Goal: Task Accomplishment & Management: Manage account settings

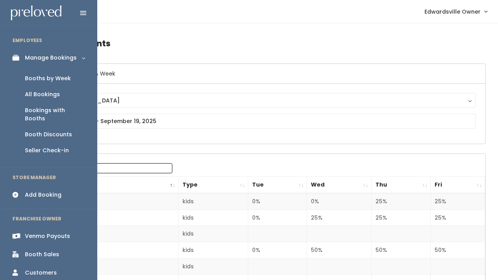
click at [42, 85] on link "Booths by Week" at bounding box center [48, 78] width 97 height 16
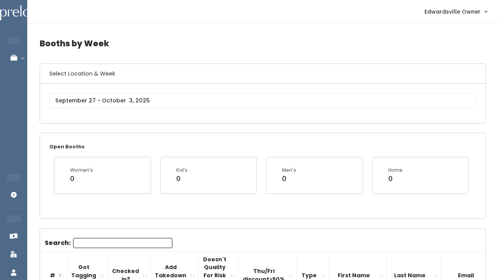
click at [128, 116] on div "[GEOGRAPHIC_DATA]" at bounding box center [262, 103] width 445 height 39
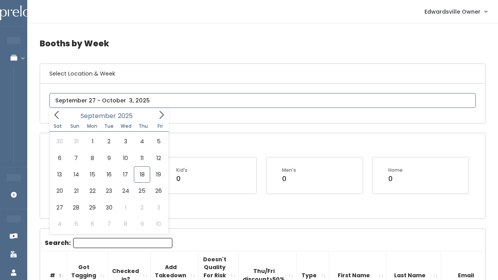
click at [129, 100] on input "text" at bounding box center [262, 100] width 427 height 15
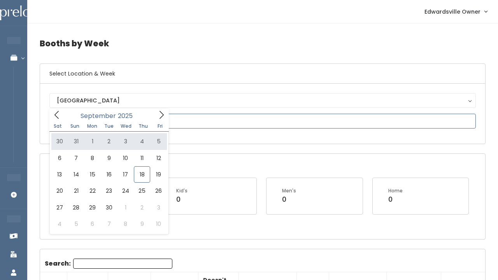
click at [163, 118] on icon at bounding box center [161, 115] width 9 height 9
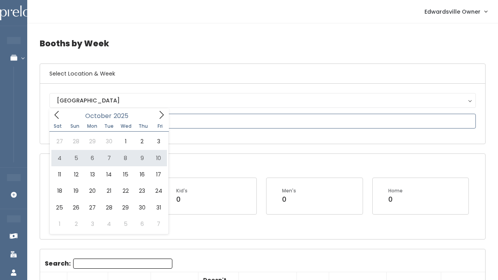
type input "October 4 to October 10"
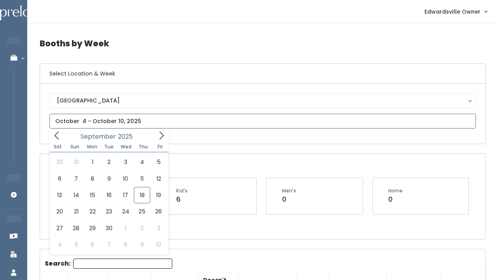
click at [128, 121] on input "text" at bounding box center [262, 121] width 427 height 15
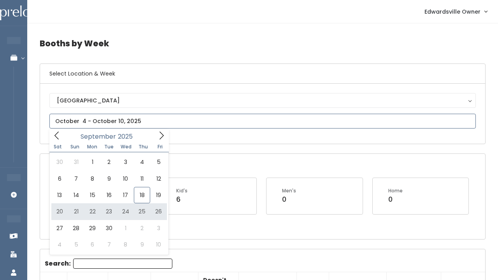
type input "September 20 to September 26"
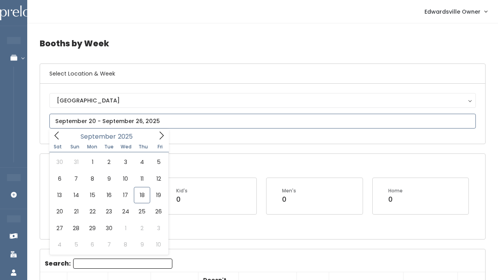
click at [127, 125] on input "text" at bounding box center [262, 121] width 427 height 15
click at [162, 140] on icon at bounding box center [161, 135] width 9 height 9
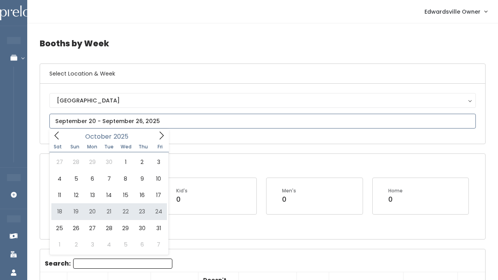
type input "October 18 to October 24"
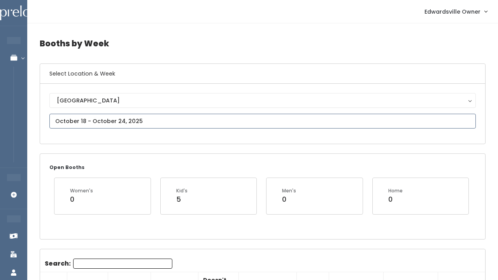
click at [104, 120] on input "text" at bounding box center [262, 121] width 427 height 15
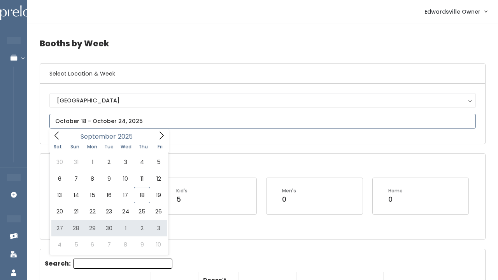
type input "September 27 to October 3"
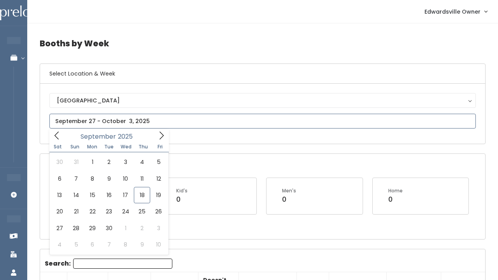
click at [163, 134] on icon at bounding box center [161, 135] width 9 height 9
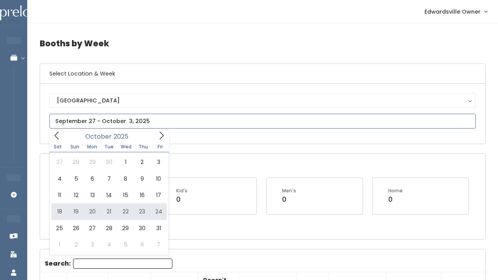
type input "October 18 to October 24"
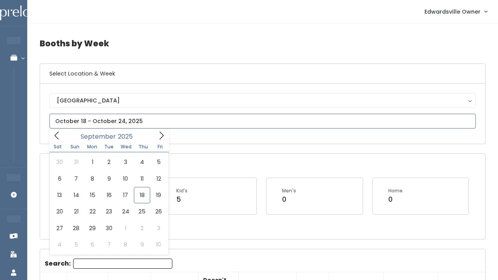
click at [137, 122] on input "text" at bounding box center [262, 121] width 427 height 15
click at [163, 135] on icon at bounding box center [161, 135] width 9 height 9
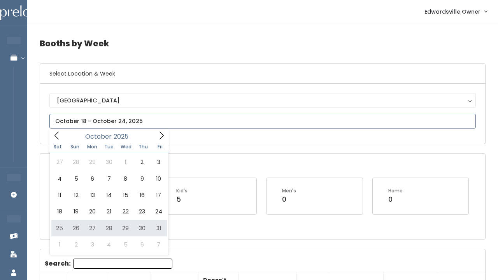
type input "October 25 to October 31"
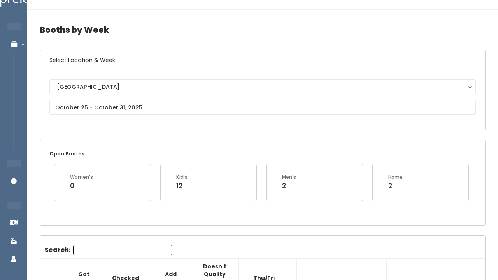
scroll to position [10, 0]
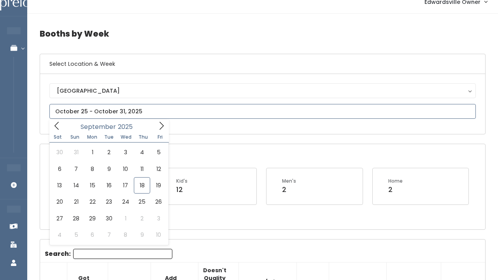
click at [125, 111] on input "text" at bounding box center [262, 111] width 427 height 15
click at [164, 126] on icon at bounding box center [161, 125] width 9 height 9
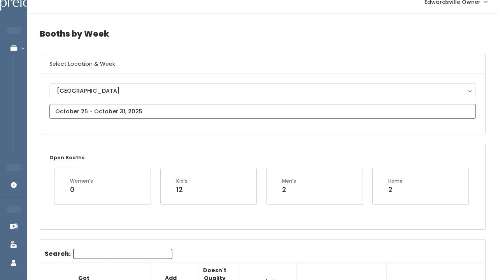
type input "October 25 to October 31"
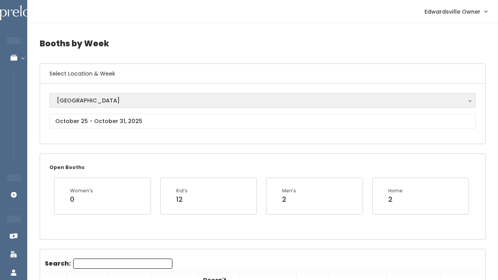
click at [118, 94] on button "[GEOGRAPHIC_DATA]" at bounding box center [262, 100] width 427 height 15
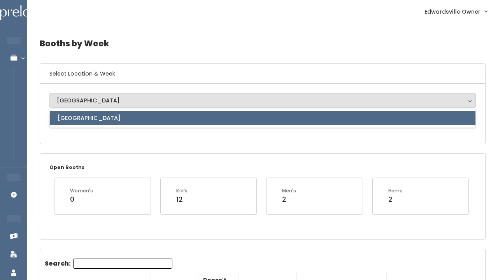
click at [103, 140] on div "[GEOGRAPHIC_DATA] [GEOGRAPHIC_DATA] [GEOGRAPHIC_DATA]" at bounding box center [262, 114] width 445 height 60
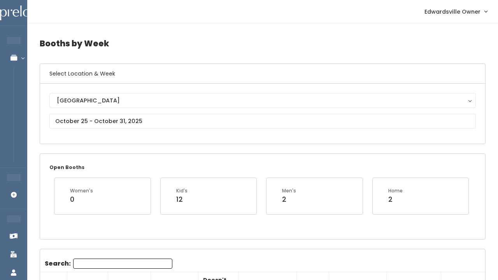
click at [103, 131] on div "[GEOGRAPHIC_DATA] [GEOGRAPHIC_DATA] [GEOGRAPHIC_DATA]" at bounding box center [262, 113] width 427 height 41
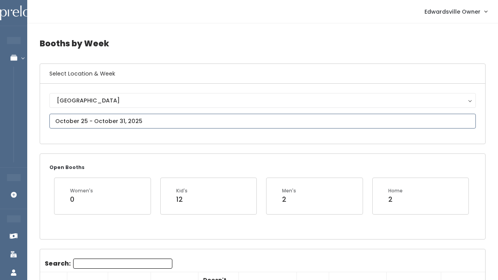
click at [105, 116] on input "text" at bounding box center [262, 121] width 427 height 15
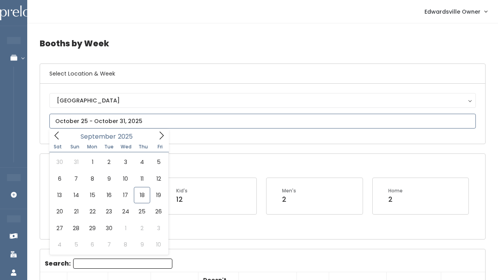
click at [163, 139] on icon at bounding box center [161, 135] width 9 height 9
click at [162, 139] on icon at bounding box center [161, 135] width 9 height 9
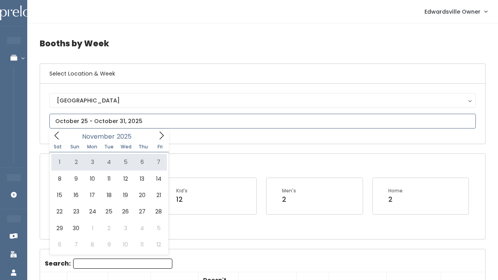
type input "[DATE] to [DATE]"
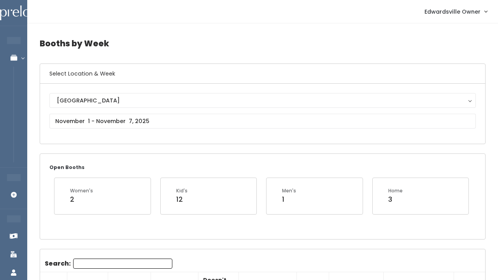
click at [97, 113] on div "[GEOGRAPHIC_DATA] [GEOGRAPHIC_DATA]" at bounding box center [262, 113] width 427 height 41
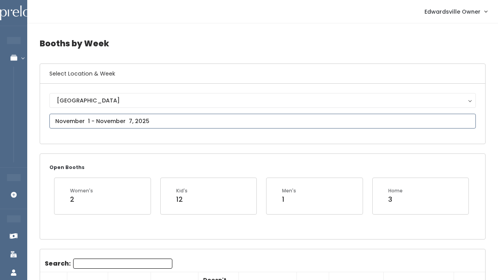
click at [97, 125] on input "text" at bounding box center [262, 121] width 427 height 15
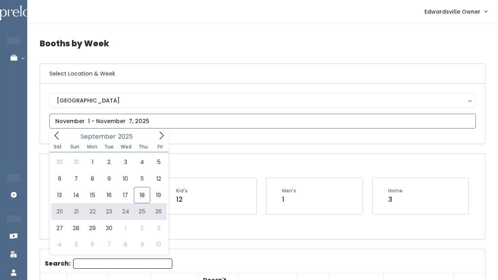
type input "September 20 to September 26"
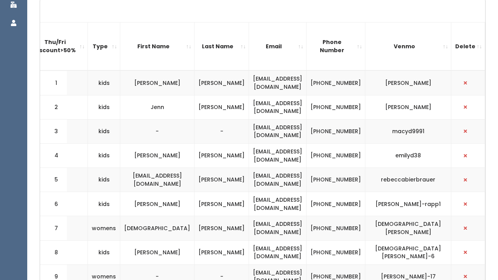
scroll to position [0, 219]
drag, startPoint x: 320, startPoint y: 82, endPoint x: 242, endPoint y: 80, distance: 77.9
click at [249, 80] on td "bhoodgolf@yahoo.com" at bounding box center [278, 82] width 58 height 25
copy td "bhoodgolf@yahoo.com"
drag, startPoint x: 315, startPoint y: 107, endPoint x: 240, endPoint y: 108, distance: 75.1
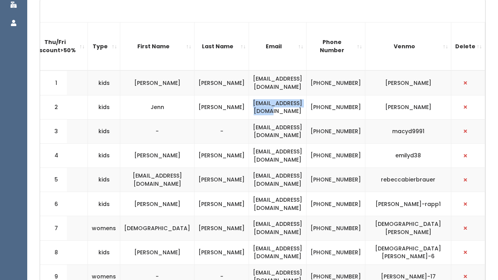
click at [249, 108] on td "jennprobst@yahoo.com" at bounding box center [278, 107] width 58 height 24
copy td "jennprobst@yahoo.com"
drag, startPoint x: 308, startPoint y: 128, endPoint x: 251, endPoint y: 125, distance: 56.1
click at [251, 125] on td "macyd@live.com" at bounding box center [278, 131] width 58 height 24
copy td "macyd@live.com"
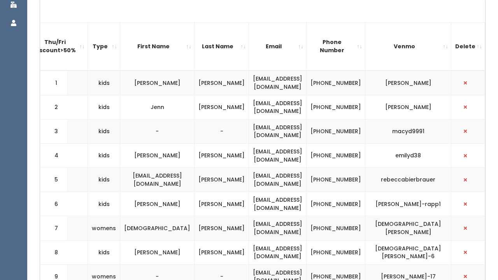
drag, startPoint x: 323, startPoint y: 153, endPoint x: 237, endPoint y: 151, distance: 86.4
click at [249, 151] on td "emilyrdavis38@gmail.com" at bounding box center [278, 155] width 58 height 24
copy td "emilyrdavis38@gmail.com"
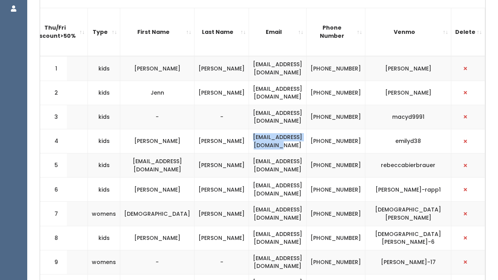
scroll to position [267, 0]
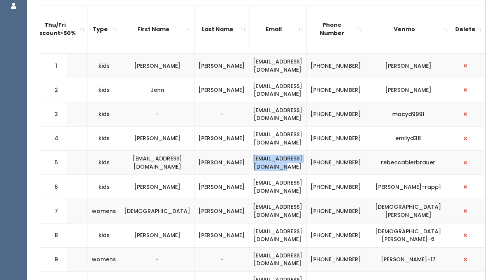
drag, startPoint x: 323, startPoint y: 159, endPoint x: 236, endPoint y: 157, distance: 87.6
click at [249, 157] on td "homesteadjandb@gmail.com" at bounding box center [278, 163] width 58 height 24
copy td "homesteadjandb@gmail.com"
drag, startPoint x: 318, startPoint y: 184, endPoint x: 239, endPoint y: 180, distance: 78.7
click at [249, 180] on td "meganrapp21@yahoo.com" at bounding box center [278, 187] width 58 height 24
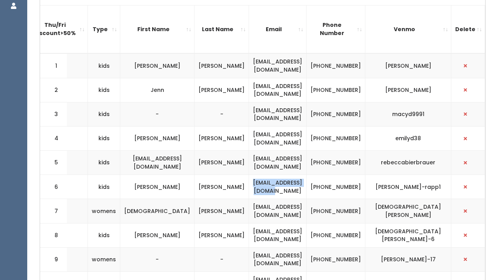
copy td "meganrapp21@yahoo.com"
drag, startPoint x: 319, startPoint y: 209, endPoint x: 242, endPoint y: 209, distance: 77.1
click at [249, 209] on td "christenterry@gmail.com" at bounding box center [278, 211] width 58 height 24
copy td "christenterry@gmail.com"
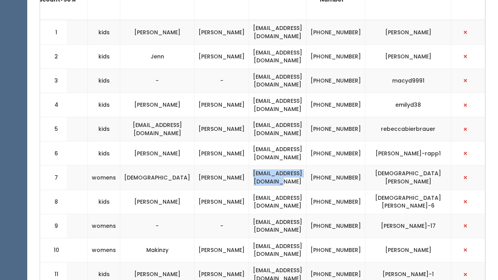
scroll to position [302, 0]
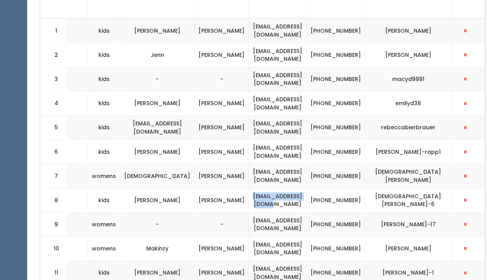
drag, startPoint x: 322, startPoint y: 197, endPoint x: 243, endPoint y: 198, distance: 79.0
click at [249, 198] on td "kgrabow113@gmail.com" at bounding box center [278, 200] width 58 height 24
copy td "kgrabow113@gmail.com"
drag, startPoint x: 326, startPoint y: 221, endPoint x: 232, endPoint y: 218, distance: 94.3
click at [249, 218] on td "mrsjharris0102@yahoo.com" at bounding box center [278, 224] width 58 height 24
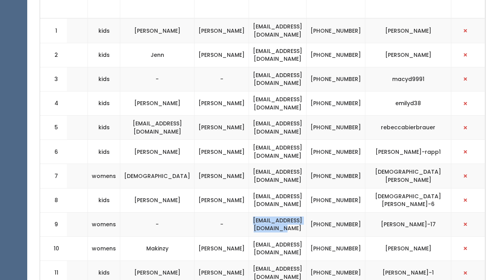
copy td "mrsjharris0102@yahoo.com"
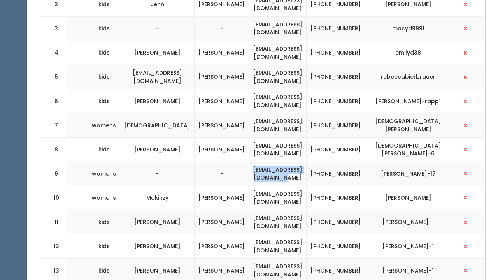
scroll to position [355, 0]
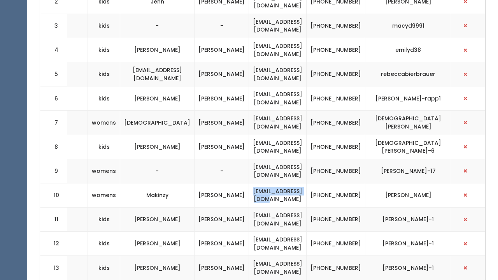
drag, startPoint x: 316, startPoint y: 193, endPoint x: 245, endPoint y: 190, distance: 71.3
click at [249, 190] on td "makinzytr@gmail.com" at bounding box center [278, 195] width 58 height 24
copy td "makinzytr@gmail.com"
drag, startPoint x: 328, startPoint y: 216, endPoint x: 236, endPoint y: 214, distance: 92.7
click at [249, 214] on td "menglar@archerluxurytravel.com" at bounding box center [278, 219] width 58 height 24
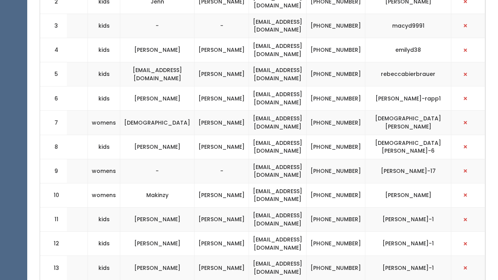
click at [307, 232] on td "menglar@archerluxurytravel.com" at bounding box center [278, 244] width 58 height 24
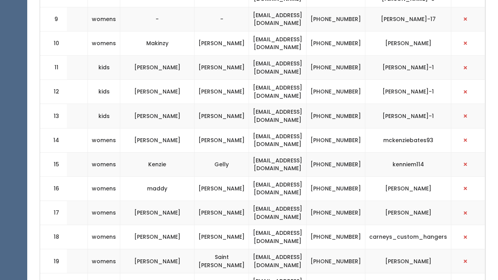
scroll to position [510, 0]
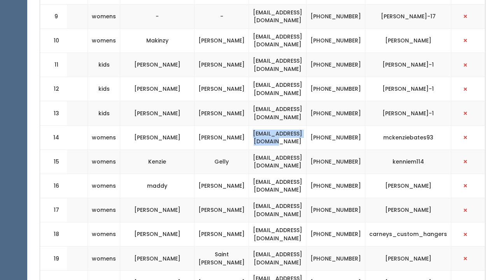
drag, startPoint x: 323, startPoint y: 131, endPoint x: 241, endPoint y: 127, distance: 83.0
click at [249, 127] on td "mckenzieketh@gmail.com" at bounding box center [278, 137] width 58 height 24
click at [298, 189] on td "sunupcoffee23@gmail.com" at bounding box center [278, 186] width 58 height 24
drag, startPoint x: 323, startPoint y: 176, endPoint x: 234, endPoint y: 178, distance: 90.0
click at [249, 178] on td "sunupcoffee23@gmail.com" at bounding box center [278, 186] width 58 height 24
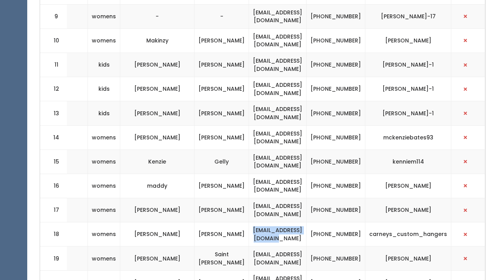
drag, startPoint x: 320, startPoint y: 223, endPoint x: 239, endPoint y: 223, distance: 81.4
click at [249, 223] on td "joeys_gurl82@yahoo.com" at bounding box center [278, 234] width 58 height 24
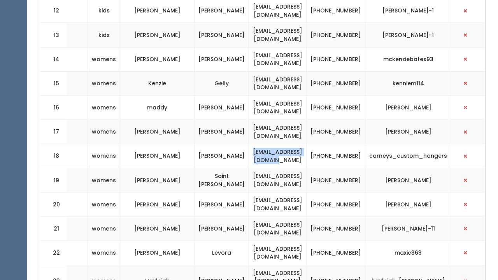
scroll to position [0, 219]
drag, startPoint x: 322, startPoint y: 169, endPoint x: 244, endPoint y: 169, distance: 78.2
click at [249, 169] on td "lstchristopher@yahoo.com" at bounding box center [278, 180] width 58 height 24
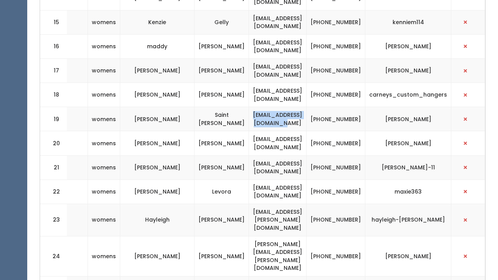
scroll to position [650, 0]
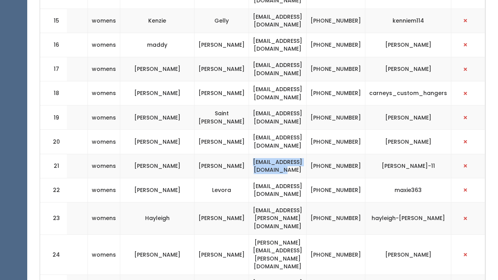
drag, startPoint x: 324, startPoint y: 155, endPoint x: 241, endPoint y: 156, distance: 83.3
click at [249, 156] on td "jess.chamb1105@gmail.com" at bounding box center [278, 166] width 58 height 24
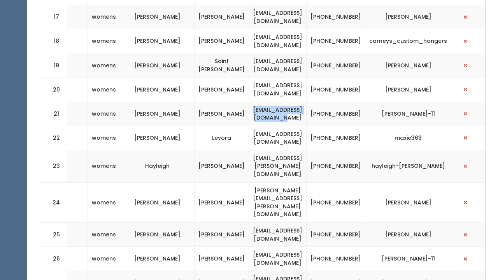
scroll to position [703, 0]
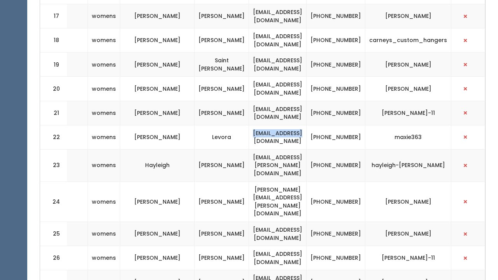
drag, startPoint x: 315, startPoint y: 130, endPoint x: 253, endPoint y: 126, distance: 61.6
click at [253, 126] on td "levora3@msn.com" at bounding box center [278, 137] width 58 height 24
drag, startPoint x: 325, startPoint y: 153, endPoint x: 237, endPoint y: 151, distance: 88.0
click at [249, 151] on td "hayleigh.juenger@gmail.com" at bounding box center [278, 165] width 58 height 32
click at [199, 4] on td "Boeschen" at bounding box center [222, 16] width 54 height 24
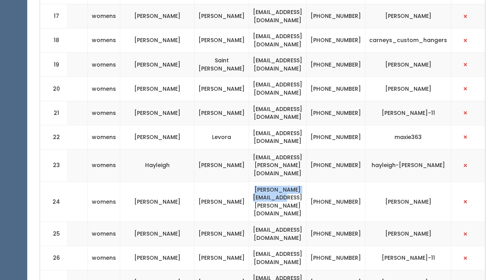
drag, startPoint x: 317, startPoint y: 176, endPoint x: 244, endPoint y: 174, distance: 72.8
click at [249, 181] on td "allison.falbe@yahoo.com" at bounding box center [278, 201] width 58 height 40
drag, startPoint x: 319, startPoint y: 201, endPoint x: 243, endPoint y: 198, distance: 75.6
click at [249, 221] on td "shelbylbarth@gmail.com" at bounding box center [278, 233] width 58 height 24
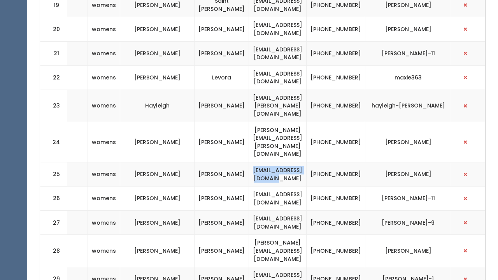
scroll to position [765, 0]
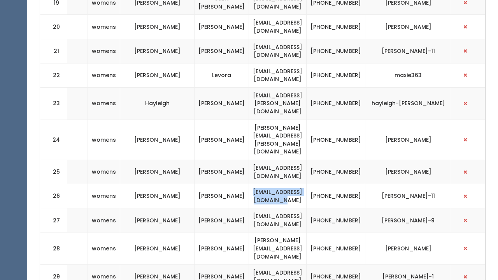
drag, startPoint x: 322, startPoint y: 159, endPoint x: 236, endPoint y: 158, distance: 86.0
click at [249, 184] on td "jess.chamb1105@gmail.com" at bounding box center [278, 196] width 58 height 24
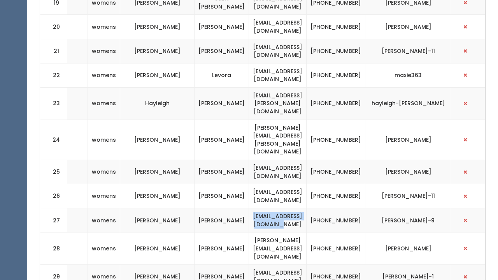
drag, startPoint x: 325, startPoint y: 185, endPoint x: 236, endPoint y: 186, distance: 89.1
click at [249, 208] on td "annaseymour43@yahoo.com" at bounding box center [278, 220] width 58 height 24
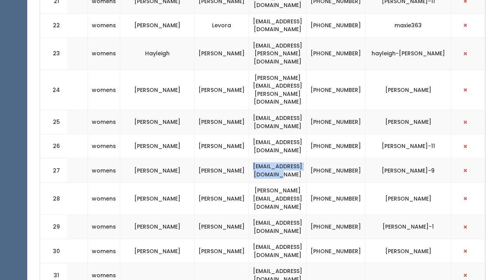
scroll to position [816, 0]
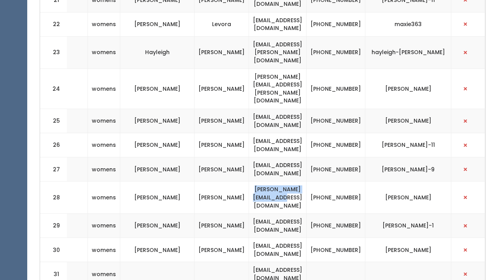
drag, startPoint x: 324, startPoint y: 157, endPoint x: 239, endPoint y: 157, distance: 84.5
click at [249, 181] on td "coleman.a1980@gmail.com" at bounding box center [278, 197] width 58 height 32
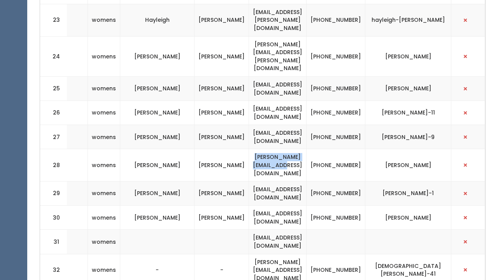
scroll to position [860, 0]
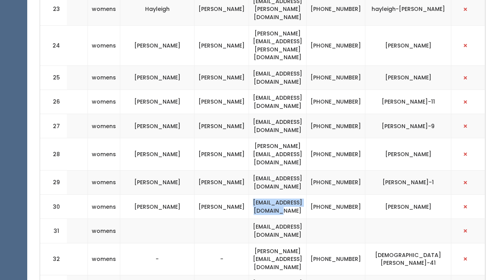
drag, startPoint x: 325, startPoint y: 162, endPoint x: 243, endPoint y: 162, distance: 82.1
click at [249, 195] on td "sarahpattan22@gmail.com" at bounding box center [278, 207] width 58 height 24
drag, startPoint x: 319, startPoint y: 181, endPoint x: 242, endPoint y: 183, distance: 76.7
click at [249, 219] on td "carriec22@yahoo.com" at bounding box center [278, 231] width 58 height 24
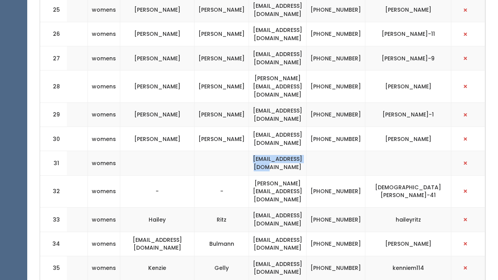
scroll to position [928, 0]
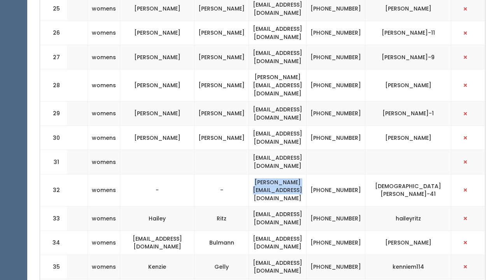
drag, startPoint x: 327, startPoint y: 137, endPoint x: 234, endPoint y: 135, distance: 93.0
click at [249, 174] on td "kristen.lawrence96@gmail.com" at bounding box center [278, 190] width 58 height 32
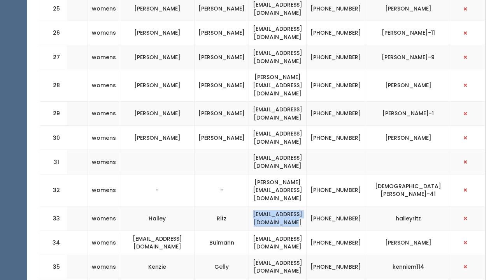
drag, startPoint x: 330, startPoint y: 159, endPoint x: 236, endPoint y: 156, distance: 93.9
click at [249, 206] on td "hailey_meyers95@hotmail.com" at bounding box center [278, 218] width 58 height 24
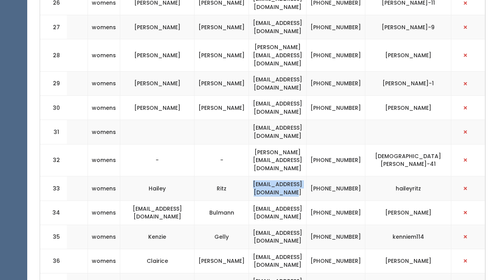
scroll to position [961, 0]
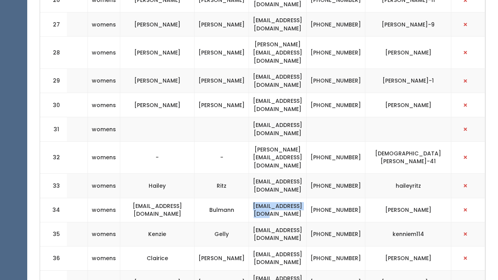
drag, startPoint x: 320, startPoint y: 149, endPoint x: 243, endPoint y: 144, distance: 77.6
click at [249, 198] on td "cme2c2015@yahoo.com" at bounding box center [278, 210] width 58 height 24
drag, startPoint x: 319, startPoint y: 193, endPoint x: 242, endPoint y: 189, distance: 77.6
click at [249, 246] on td "cbyrd02@yahoo.com" at bounding box center [278, 258] width 58 height 24
drag, startPoint x: 322, startPoint y: 220, endPoint x: 240, endPoint y: 216, distance: 81.8
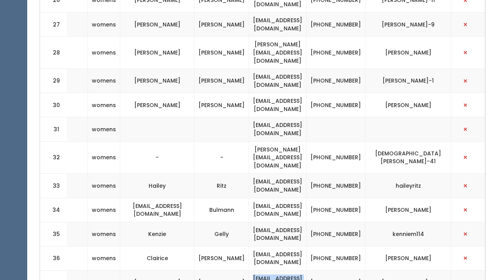
click at [249, 270] on td "cbloodworth4@yahoo.com" at bounding box center [278, 282] width 58 height 24
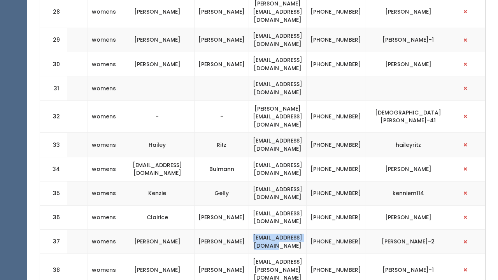
scroll to position [1025, 0]
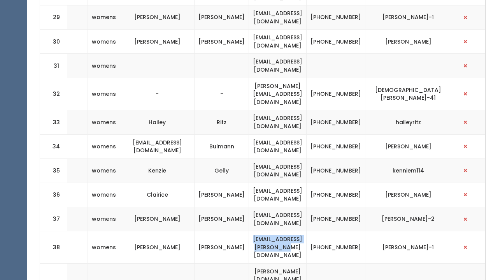
drag, startPoint x: 323, startPoint y: 181, endPoint x: 237, endPoint y: 181, distance: 85.6
click at [249, 231] on td "dt.stricker@sbcglobal.net" at bounding box center [278, 247] width 58 height 32
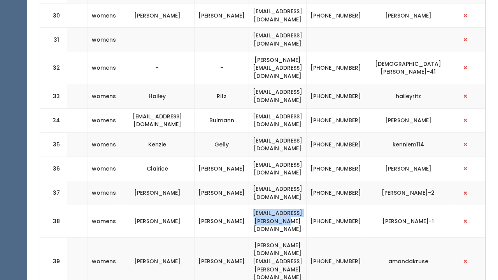
scroll to position [1055, 0]
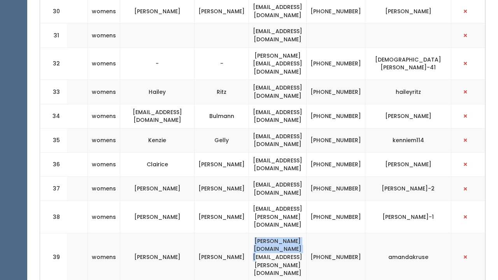
drag, startPoint x: 330, startPoint y: 179, endPoint x: 234, endPoint y: 172, distance: 96.0
click at [249, 233] on td "amanda.kruse.com@icloud.com" at bounding box center [278, 257] width 58 height 48
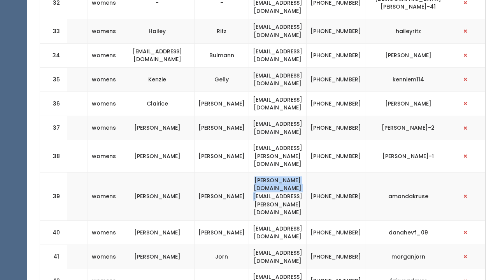
scroll to position [1119, 0]
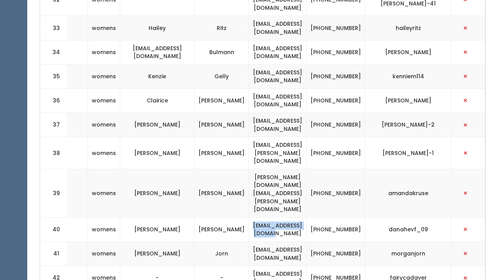
drag, startPoint x: 318, startPoint y: 136, endPoint x: 244, endPoint y: 132, distance: 74.5
click at [249, 217] on td "danahevf930@gmail.com" at bounding box center [278, 229] width 58 height 24
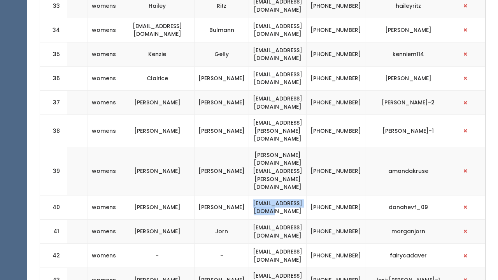
scroll to position [1144, 0]
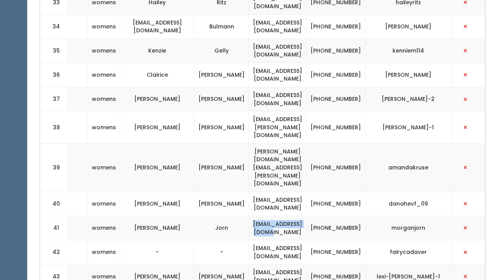
drag, startPoint x: 318, startPoint y: 133, endPoint x: 244, endPoint y: 129, distance: 73.3
click at [249, 216] on td "morganjorn@gmail.com" at bounding box center [278, 228] width 58 height 24
drag, startPoint x: 329, startPoint y: 154, endPoint x: 239, endPoint y: 156, distance: 90.3
click at [249, 240] on td "canterberrylulu@gmail.com" at bounding box center [278, 252] width 58 height 24
drag, startPoint x: 321, startPoint y: 180, endPoint x: 230, endPoint y: 178, distance: 90.7
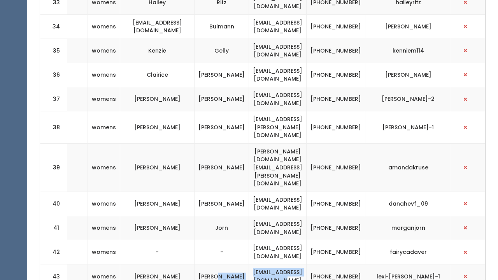
click at [230, 264] on tr "43 womens Alexis Cowley broylesalexis3@gmail.com (618) 304-4837 lexi-cowley-1" at bounding box center [158, 276] width 654 height 24
click at [257, 264] on td "broylesalexis3@gmail.com" at bounding box center [278, 276] width 58 height 24
drag, startPoint x: 322, startPoint y: 181, endPoint x: 244, endPoint y: 175, distance: 77.7
click at [249, 264] on td "broylesalexis3@gmail.com" at bounding box center [278, 276] width 58 height 24
drag, startPoint x: 319, startPoint y: 206, endPoint x: 239, endPoint y: 202, distance: 79.9
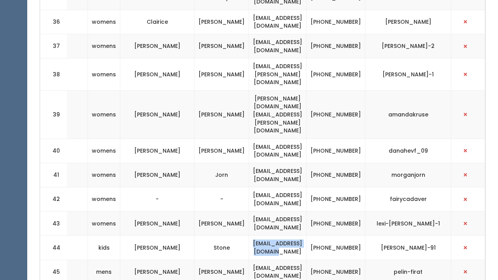
scroll to position [1200, 0]
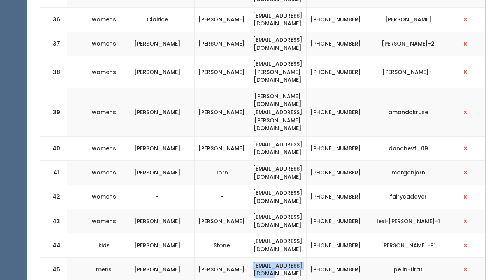
drag, startPoint x: 327, startPoint y: 171, endPoint x: 239, endPoint y: 169, distance: 88.8
click at [249, 257] on td "ajthomp91@hotmail.com" at bounding box center [278, 269] width 58 height 24
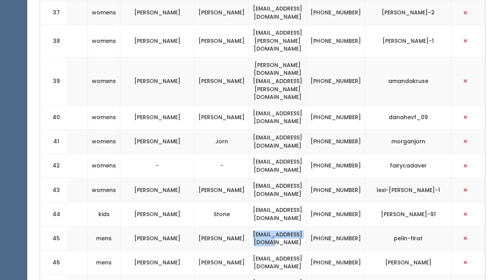
scroll to position [1242, 0]
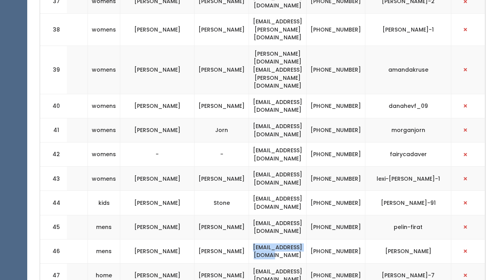
drag, startPoint x: 322, startPoint y: 153, endPoint x: 243, endPoint y: 151, distance: 79.4
click at [249, 239] on td "chels120393@gmail.com" at bounding box center [278, 251] width 58 height 24
drag, startPoint x: 323, startPoint y: 176, endPoint x: 238, endPoint y: 176, distance: 85.3
click at [249, 263] on td "[EMAIL_ADDRESS][DOMAIN_NAME]" at bounding box center [278, 275] width 58 height 24
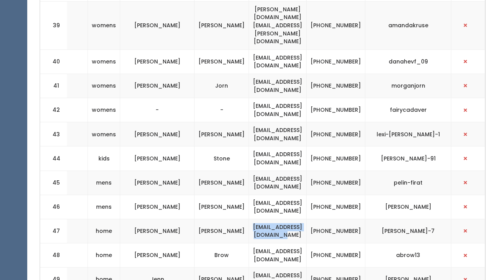
scroll to position [1299, 0]
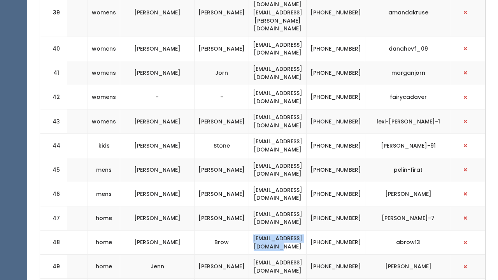
drag, startPoint x: 321, startPoint y: 141, endPoint x: 239, endPoint y: 141, distance: 82.5
click at [249, 230] on td "arielbrow2013@gmail.com" at bounding box center [278, 242] width 58 height 24
drag, startPoint x: 324, startPoint y: 191, endPoint x: 240, endPoint y: 189, distance: 84.5
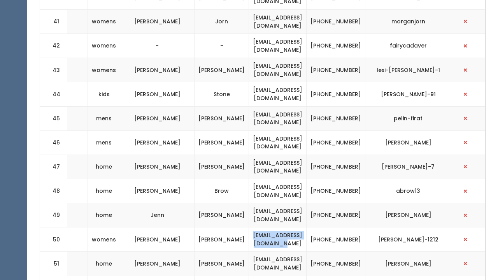
scroll to position [1350, 0]
drag, startPoint x: 329, startPoint y: 161, endPoint x: 235, endPoint y: 163, distance: 94.2
click at [249, 252] on td "melissa8199@gmail.com" at bounding box center [278, 264] width 58 height 24
drag, startPoint x: 317, startPoint y: 184, endPoint x: 250, endPoint y: 185, distance: 67.3
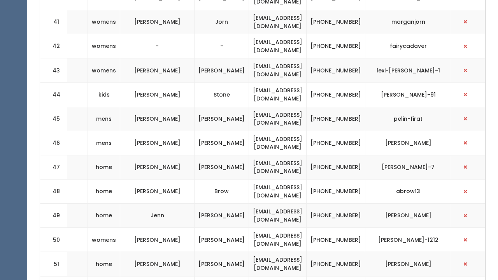
drag, startPoint x: 322, startPoint y: 211, endPoint x: 241, endPoint y: 205, distance: 80.8
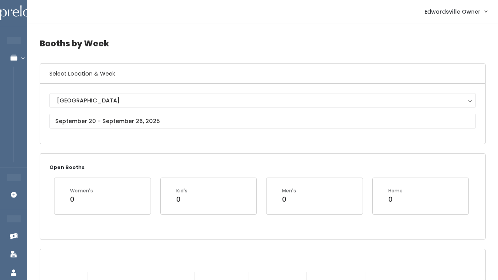
scroll to position [0, 0]
